Goal: Download file/media

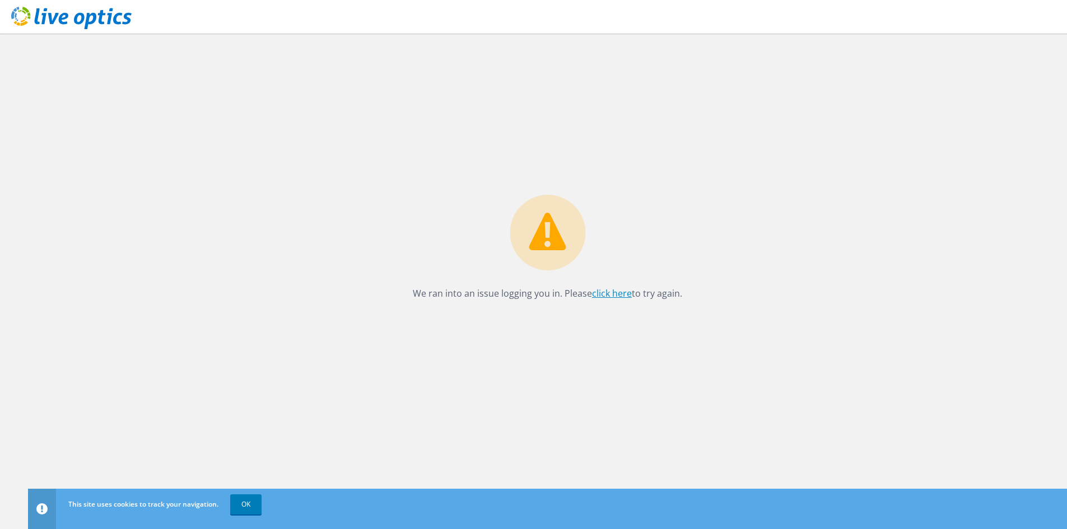
click at [618, 294] on link "click here" at bounding box center [612, 293] width 40 height 12
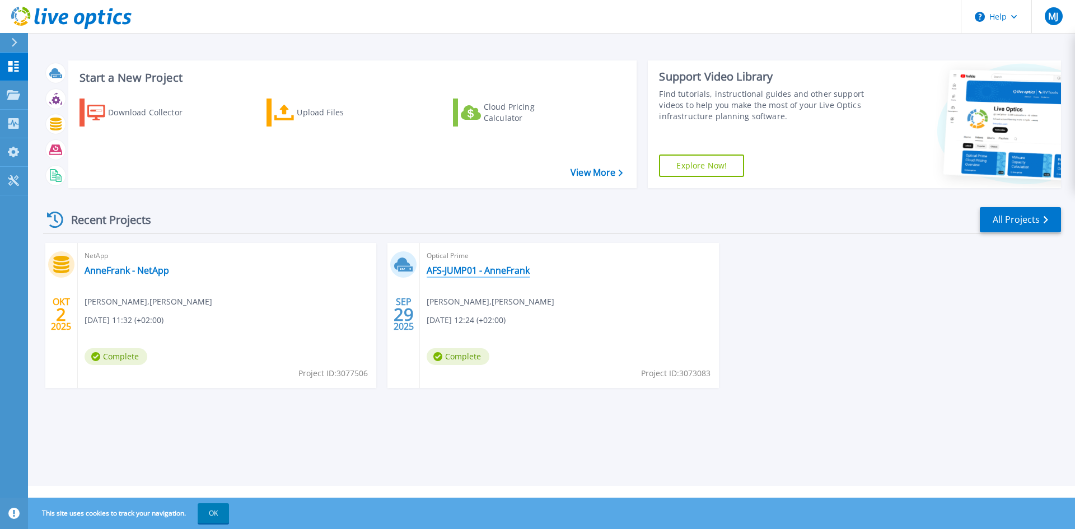
click at [476, 272] on link "AFS-JUMP01 - AnneFrank" at bounding box center [478, 270] width 103 height 11
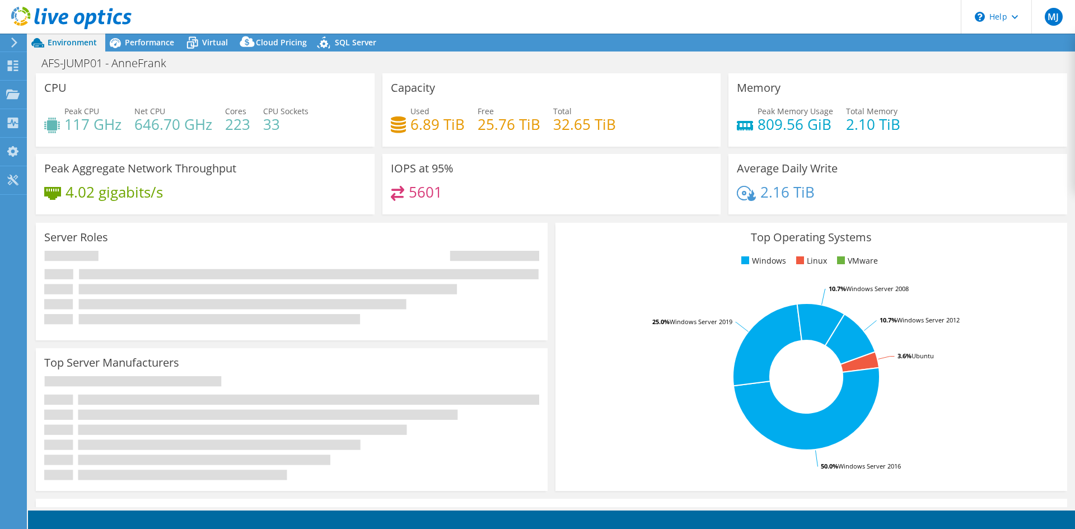
select select "USD"
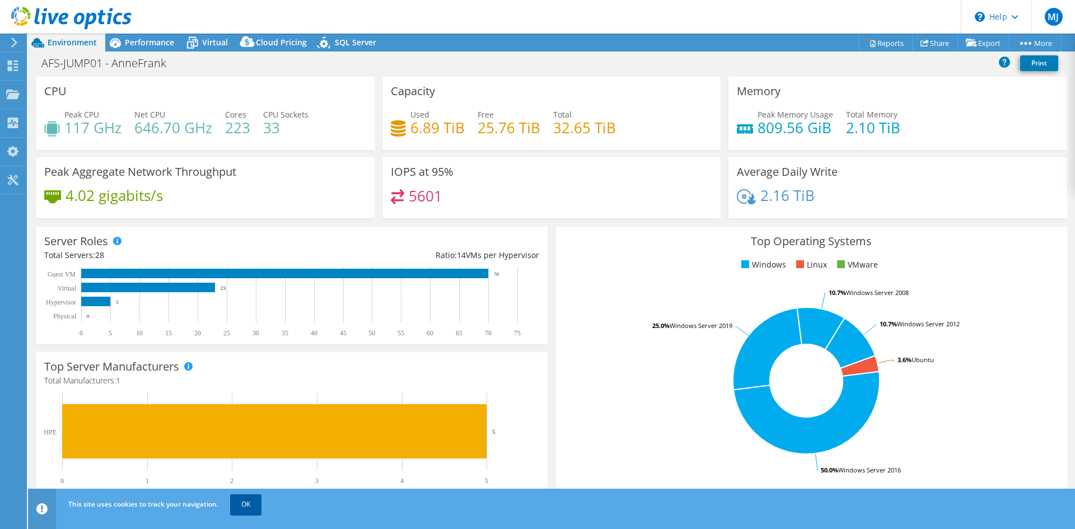
click at [249, 501] on link "OK" at bounding box center [245, 504] width 31 height 20
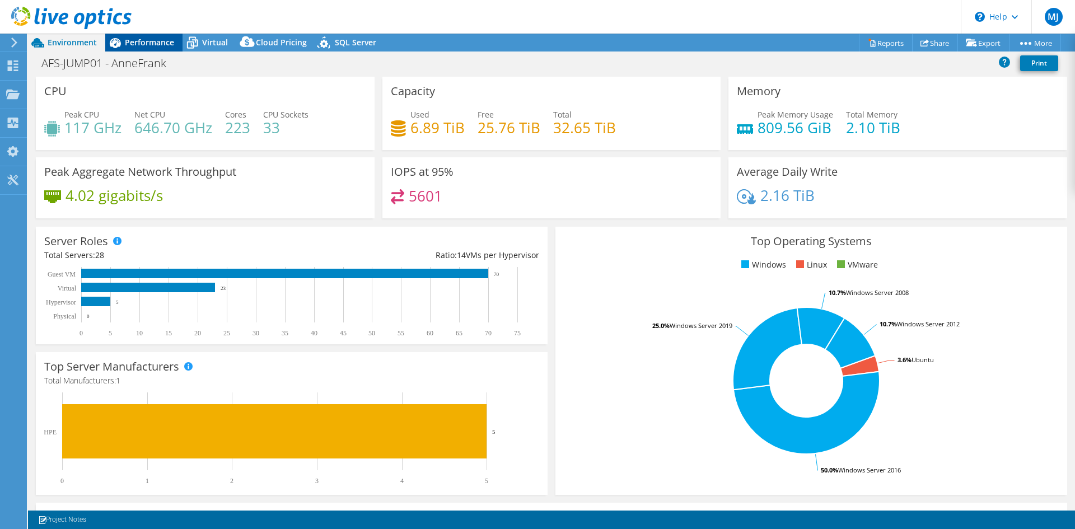
click at [148, 43] on span "Performance" at bounding box center [149, 42] width 49 height 11
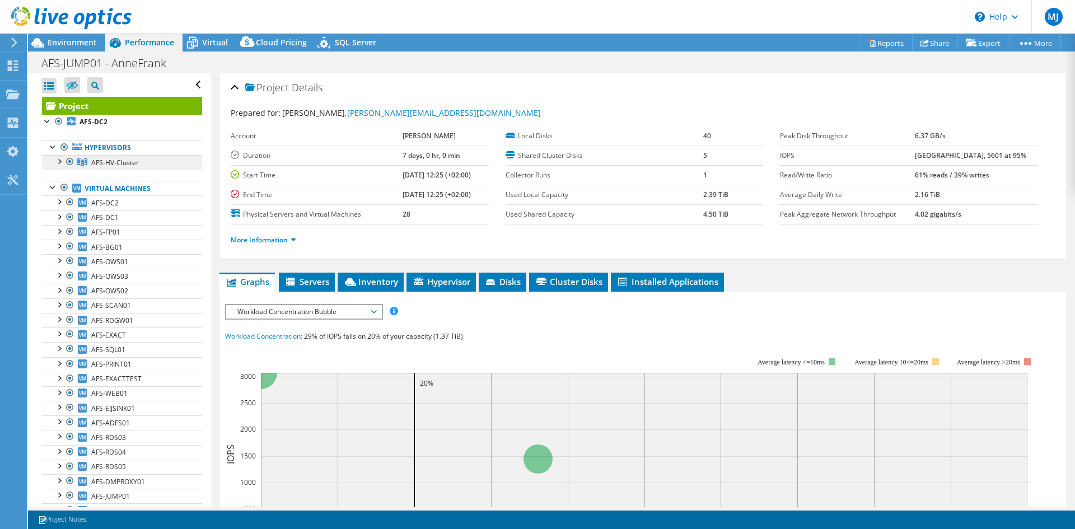
click at [129, 160] on span "AFS-HV-Cluster" at bounding box center [115, 163] width 48 height 10
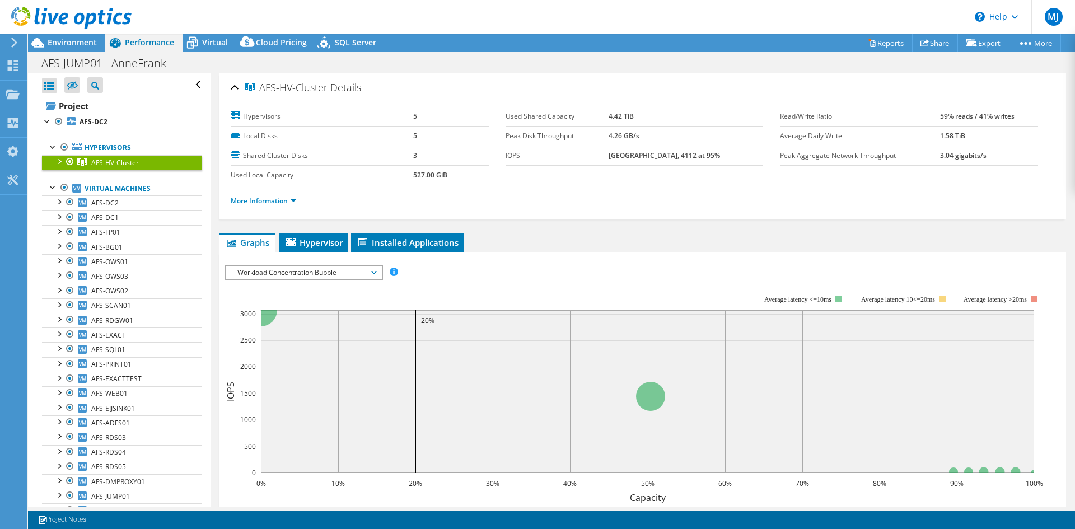
click at [58, 159] on div at bounding box center [58, 160] width 11 height 11
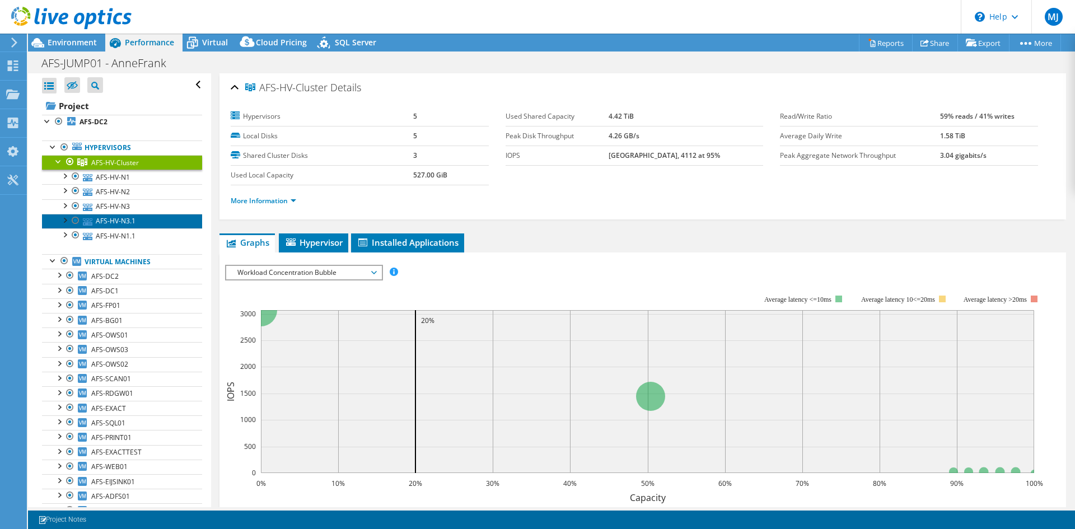
click at [100, 217] on link "AFS-HV-N3.1" at bounding box center [122, 221] width 160 height 15
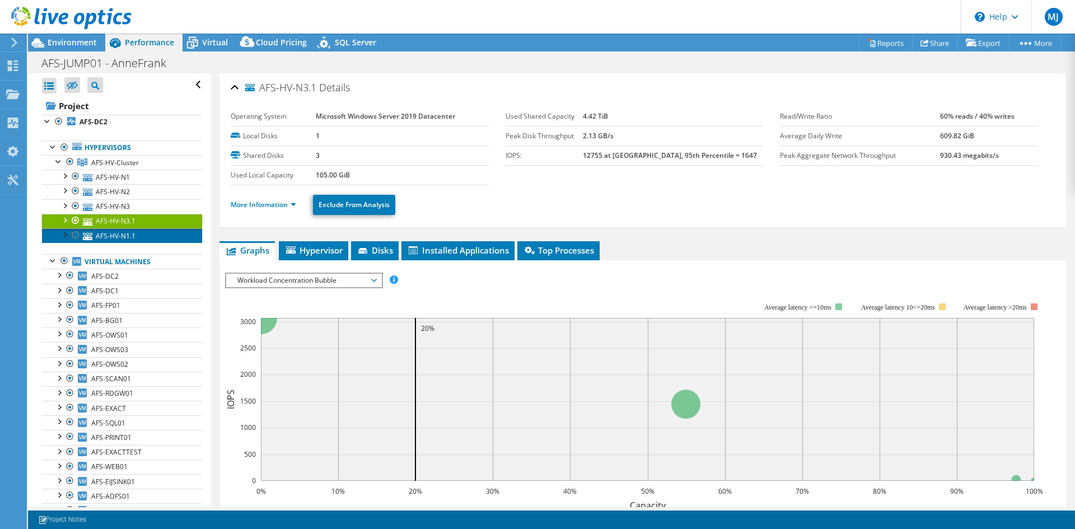
click at [114, 231] on link "AFS-HV-N1.1" at bounding box center [122, 235] width 160 height 15
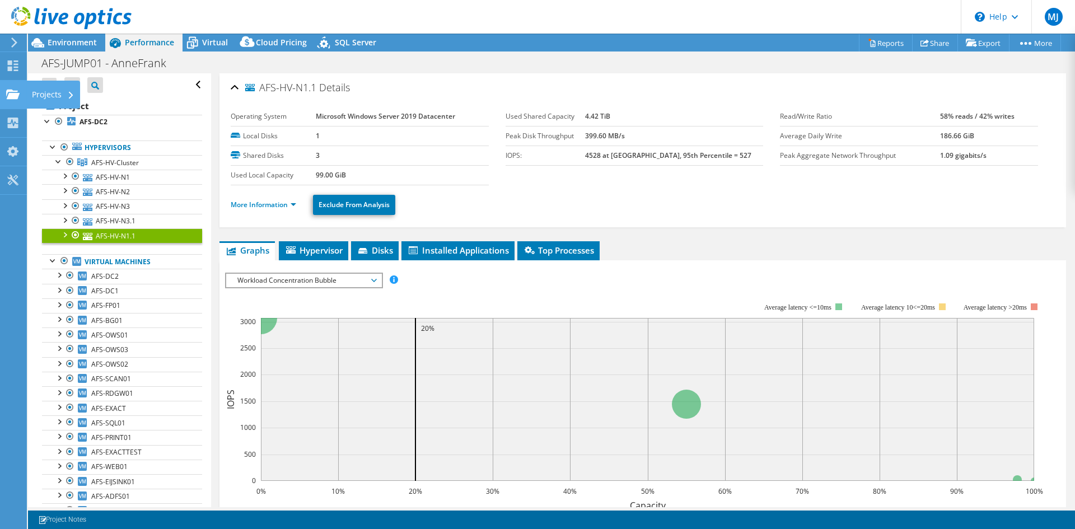
click at [9, 99] on icon at bounding box center [12, 94] width 13 height 11
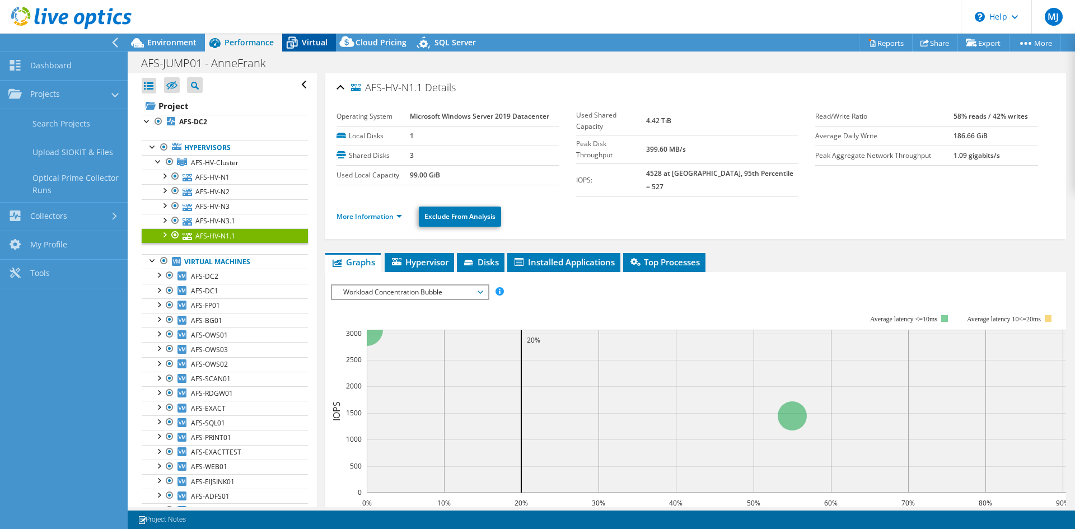
click at [302, 43] on span "Virtual" at bounding box center [315, 42] width 26 height 11
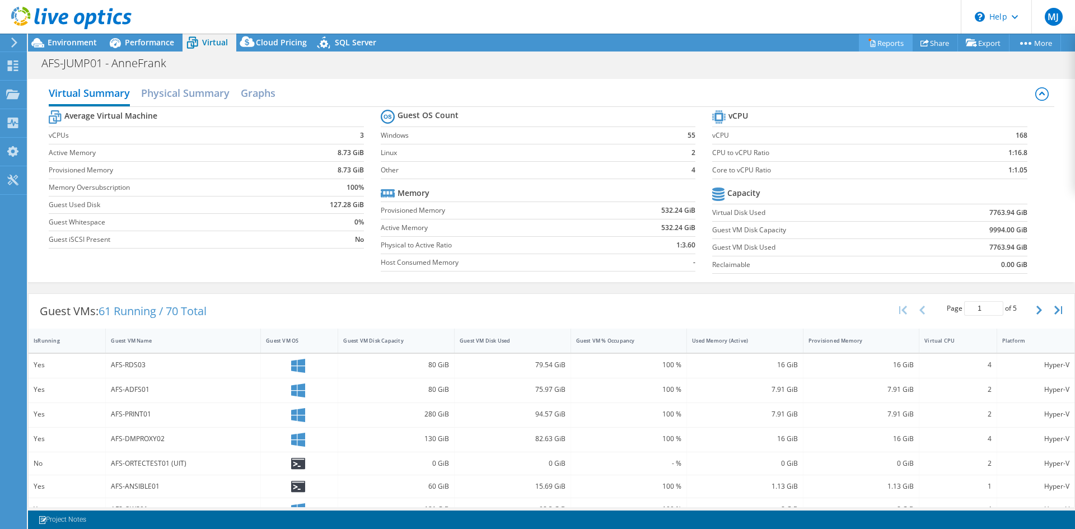
click at [868, 41] on icon at bounding box center [872, 43] width 8 height 8
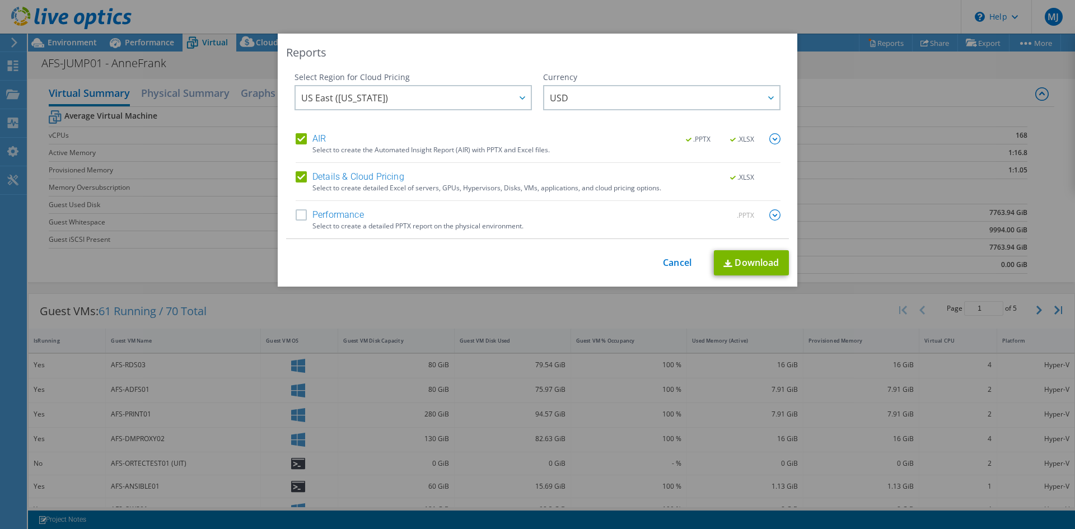
click at [697, 141] on span ".PPTX" at bounding box center [699, 140] width 43 height 8
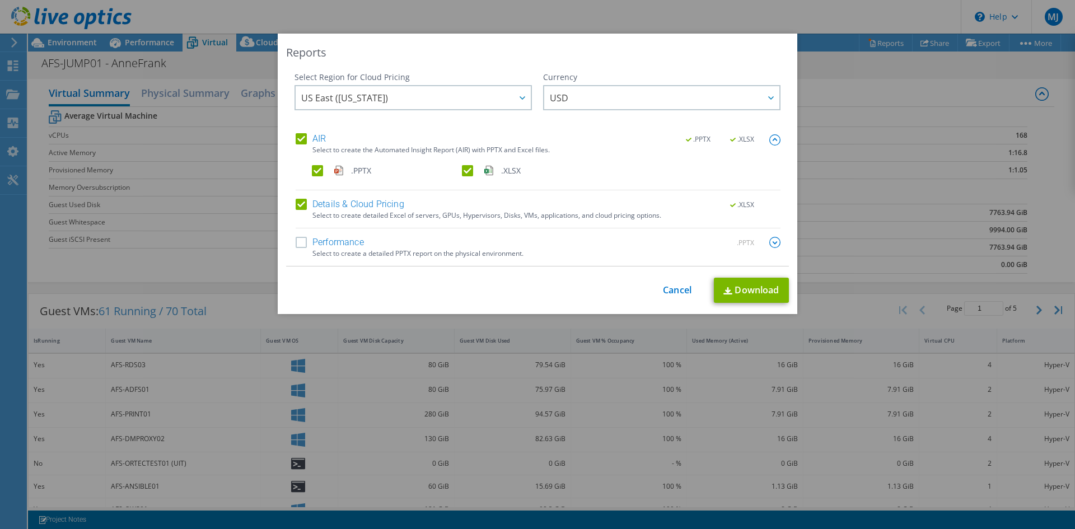
click at [731, 204] on span ".XLSX" at bounding box center [743, 205] width 42 height 8
click at [297, 242] on label "Performance" at bounding box center [330, 242] width 68 height 11
click at [0, 0] on input "Performance" at bounding box center [0, 0] width 0 height 0
click at [637, 108] on span "USD" at bounding box center [665, 97] width 230 height 23
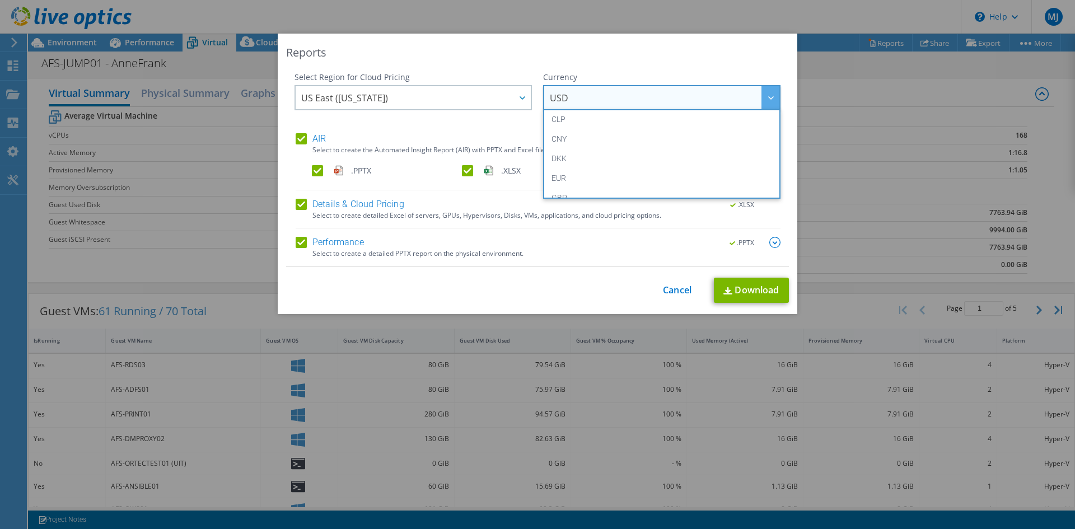
scroll to position [112, 0]
click at [622, 161] on li "EUR" at bounding box center [662, 167] width 232 height 20
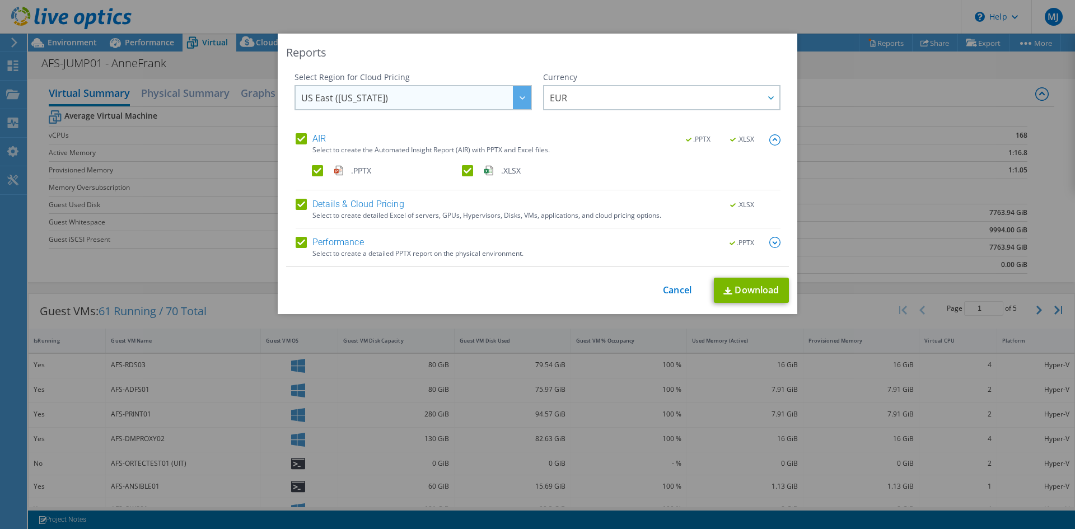
click at [498, 99] on span "US East (Virginia)" at bounding box center [416, 97] width 230 height 23
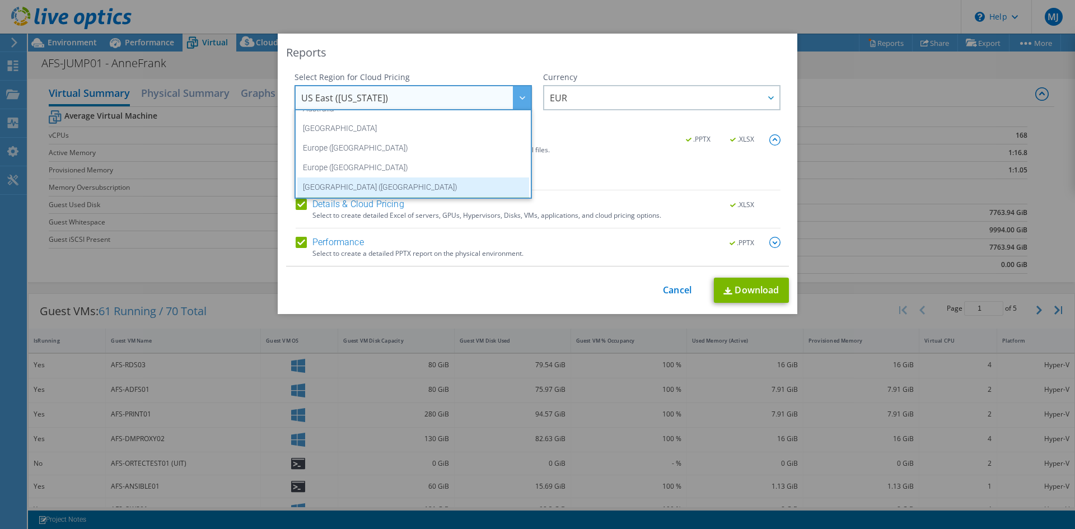
scroll to position [95, 0]
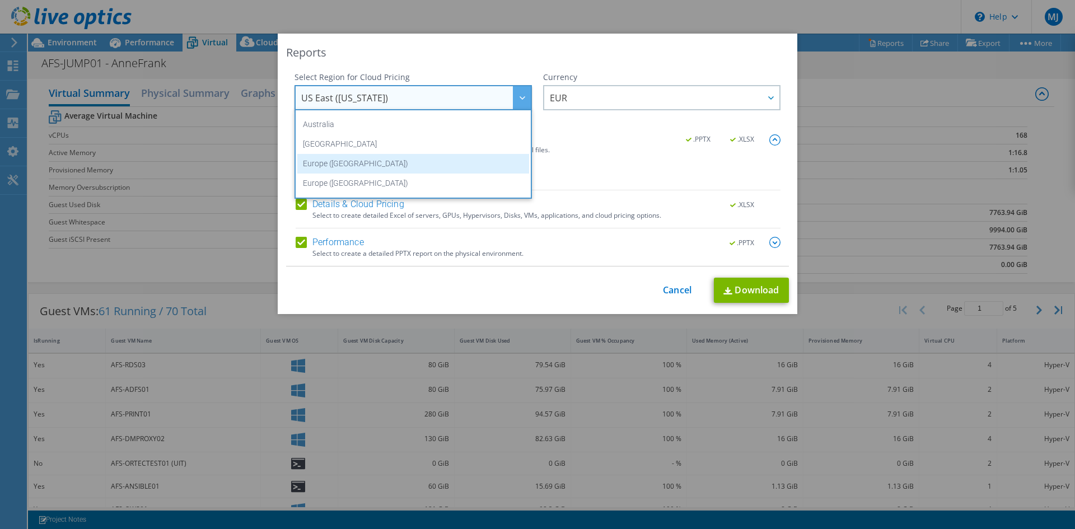
click at [442, 158] on li "Europe (Frankfurt)" at bounding box center [413, 164] width 232 height 20
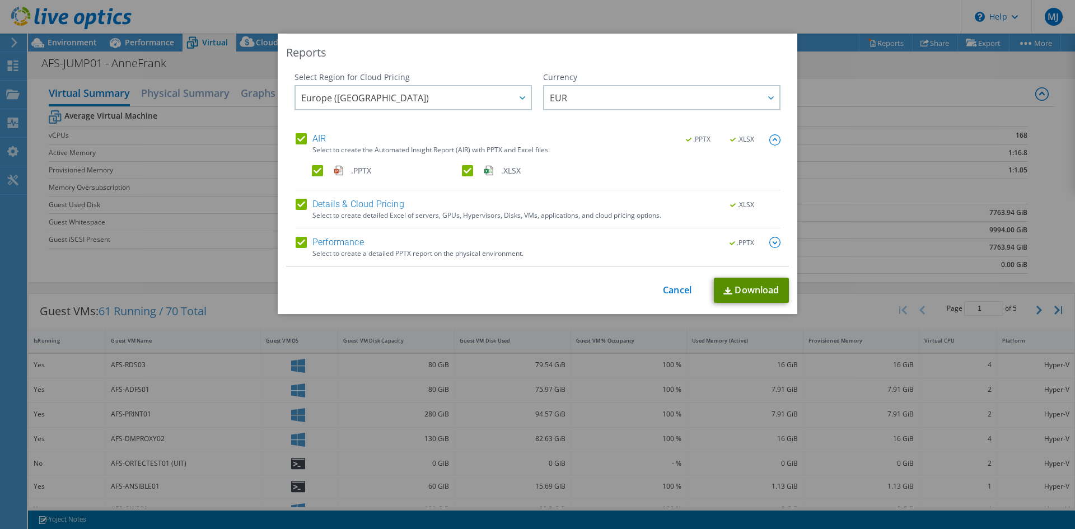
click at [742, 294] on link "Download" at bounding box center [751, 290] width 75 height 25
click at [675, 289] on link "Cancel" at bounding box center [677, 290] width 29 height 11
